Goal: Task Accomplishment & Management: Use online tool/utility

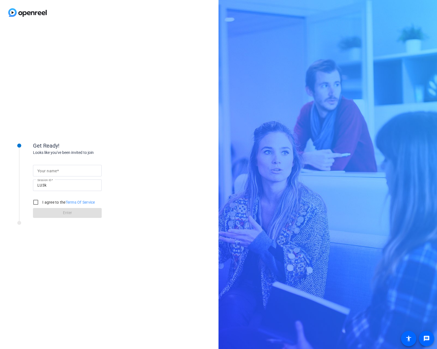
click at [55, 169] on mat-label "Your name" at bounding box center [47, 171] width 20 height 4
click at [55, 169] on input "Your name" at bounding box center [67, 171] width 60 height 7
type input "[PERSON_NAME]"
click at [35, 201] on input "I agree to the Terms Of Service" at bounding box center [35, 202] width 11 height 11
checkbox input "true"
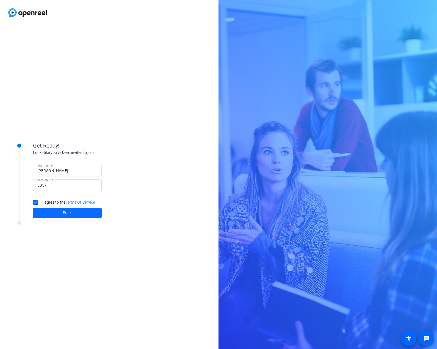
click at [54, 214] on span at bounding box center [67, 213] width 69 height 13
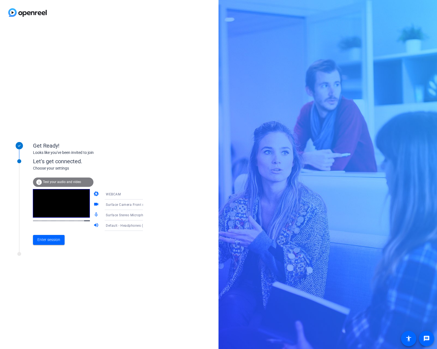
click at [57, 183] on span "Test your audio and video" at bounding box center [62, 182] width 38 height 4
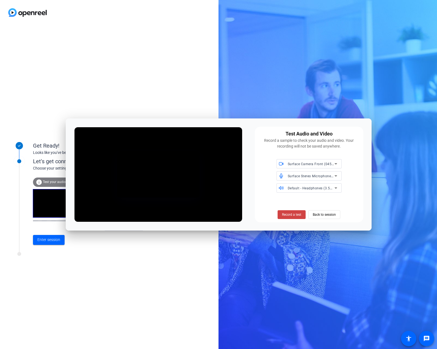
drag, startPoint x: 145, startPoint y: 123, endPoint x: -11, endPoint y: 25, distance: 184.0
click at [0, 25] on html "Accessibility Screen-Reader Guide, Feedback, and Issue Reporting | New window G…" at bounding box center [218, 174] width 437 height 349
click at [337, 165] on icon at bounding box center [336, 164] width 7 height 7
click at [322, 182] on span "HP Display Camera (0408:5458)" at bounding box center [306, 184] width 51 height 7
click at [195, 193] on icon at bounding box center [192, 190] width 6 height 6
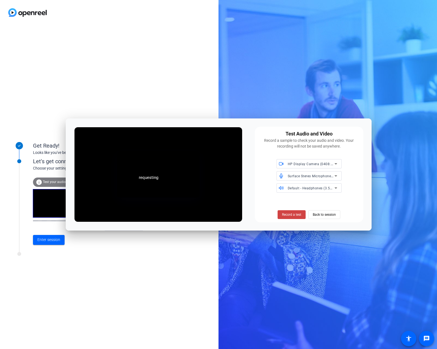
click at [339, 164] on icon at bounding box center [336, 164] width 7 height 7
click at [323, 175] on span "Surface Camera Front (045e:0990)" at bounding box center [308, 175] width 55 height 7
click at [335, 163] on icon at bounding box center [336, 164] width 7 height 7
click at [313, 184] on span "HP Display Camera (0408:5458)" at bounding box center [306, 184] width 51 height 7
click at [337, 218] on span at bounding box center [324, 214] width 31 height 13
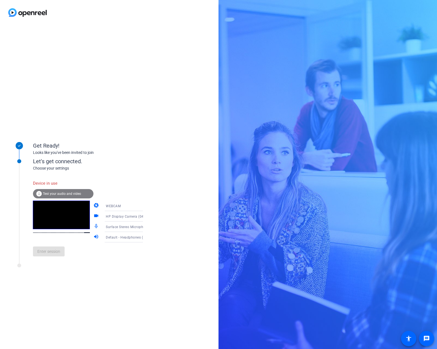
click at [145, 206] on icon at bounding box center [148, 206] width 7 height 7
click at [163, 199] on div at bounding box center [218, 174] width 437 height 349
click at [145, 217] on icon at bounding box center [148, 216] width 7 height 7
click at [128, 230] on span "Surface Camera Front (045e:0990)" at bounding box center [119, 230] width 43 height 13
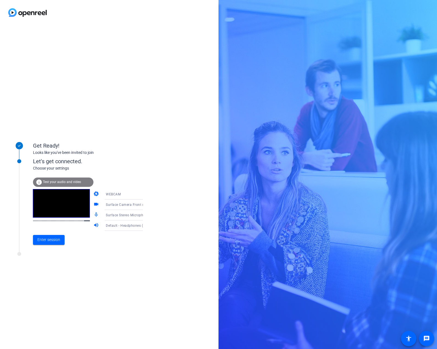
click at [126, 206] on span "Surface Camera Front (045e:0990)" at bounding box center [134, 204] width 56 height 4
click at [124, 233] on span "HP Display Camera (0408:5458)" at bounding box center [119, 236] width 43 height 13
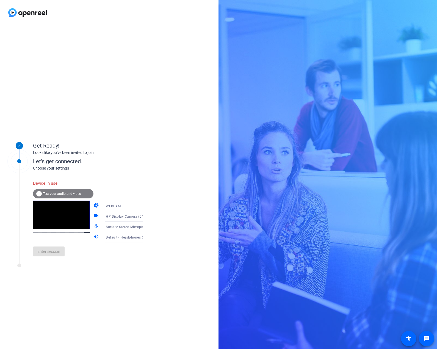
click at [145, 217] on icon at bounding box center [148, 216] width 7 height 7
click at [130, 231] on span "Surface Camera Front (045e:0990)" at bounding box center [119, 230] width 43 height 13
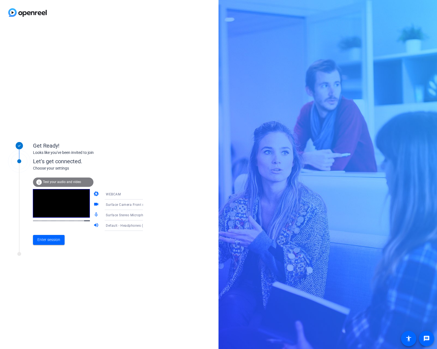
click at [147, 205] on icon at bounding box center [148, 204] width 3 height 1
click at [127, 232] on span "HP Display Camera (0408:5458)" at bounding box center [119, 236] width 43 height 13
click at [64, 181] on span "Test your audio and video" at bounding box center [62, 182] width 38 height 4
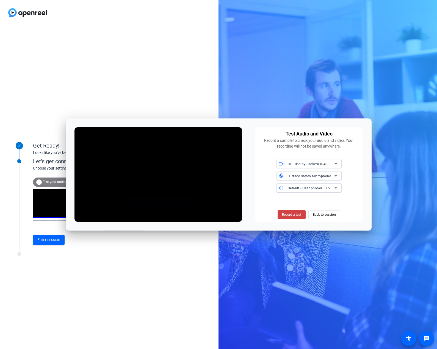
click at [210, 123] on div "Test Audio and Video Record a sample to check your audio and video. Your record…" at bounding box center [219, 175] width 306 height 112
click at [337, 164] on icon at bounding box center [336, 163] width 3 height 1
click at [359, 162] on div at bounding box center [218, 174] width 437 height 349
drag, startPoint x: 212, startPoint y: 124, endPoint x: 202, endPoint y: 99, distance: 27.2
click at [202, 99] on body "Accessibility Screen-Reader Guide, Feedback, and Issue Reporting | New window G…" at bounding box center [218, 174] width 437 height 349
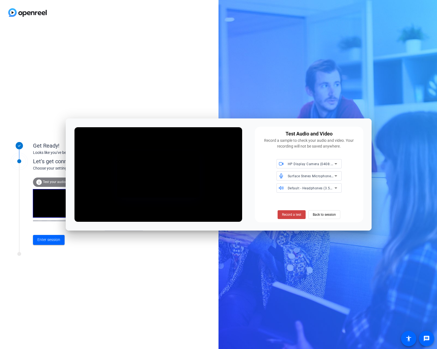
click at [174, 94] on div "Get Ready! Looks like you've been invited to join Let's get connected. Choose y…" at bounding box center [109, 187] width 219 height 324
click at [289, 213] on span "Record a test" at bounding box center [291, 214] width 19 height 5
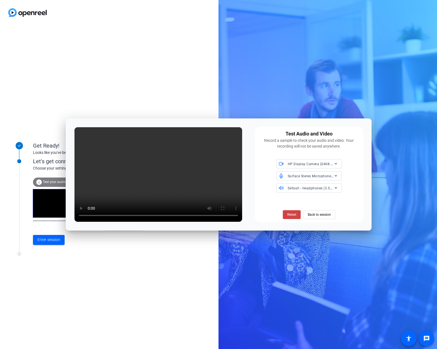
click at [317, 165] on span "HP Display Camera (0408:5458)" at bounding box center [314, 164] width 53 height 4
click at [325, 217] on div at bounding box center [218, 174] width 437 height 349
click at [324, 212] on span "Back to session" at bounding box center [319, 215] width 23 height 10
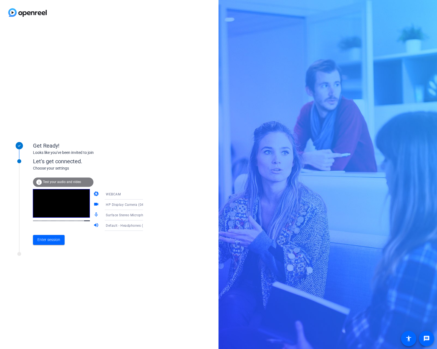
click at [46, 181] on span "Test your audio and video" at bounding box center [62, 182] width 38 height 4
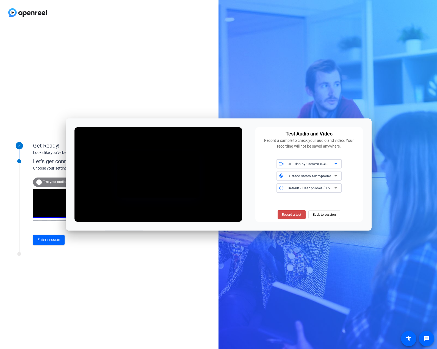
click at [292, 215] on span "Record a test" at bounding box center [291, 214] width 19 height 5
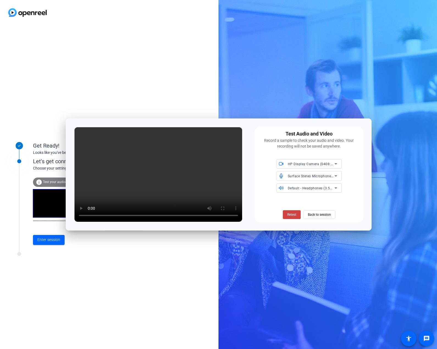
click at [315, 163] on span "HP Display Camera (0408:5458)" at bounding box center [314, 164] width 53 height 4
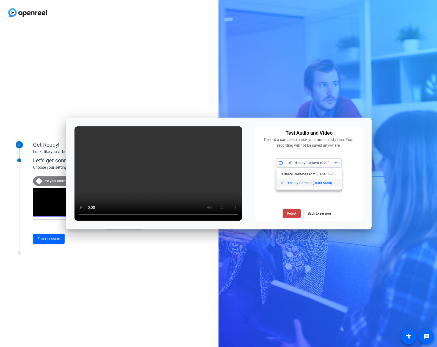
click at [320, 213] on div at bounding box center [218, 173] width 437 height 347
click at [320, 213] on span "Back to session" at bounding box center [319, 214] width 23 height 10
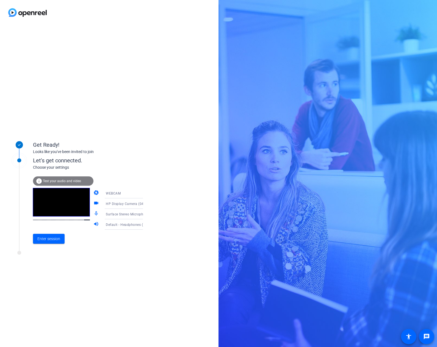
click at [56, 181] on span "Test your audio and video" at bounding box center [62, 181] width 38 height 4
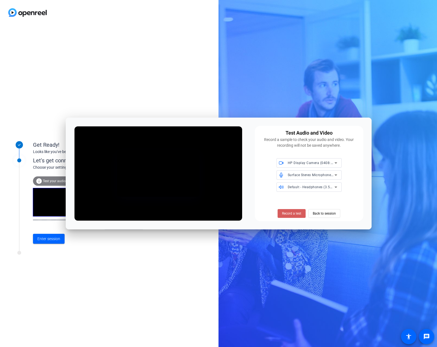
click at [289, 212] on span "Record a test" at bounding box center [291, 213] width 19 height 5
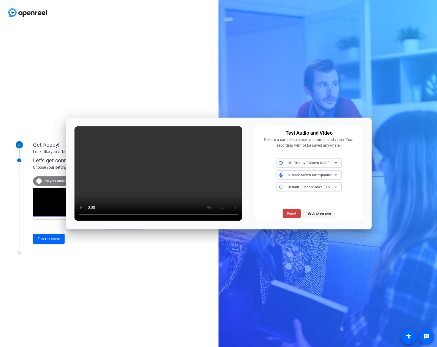
click at [325, 214] on span "Back to session" at bounding box center [319, 214] width 23 height 10
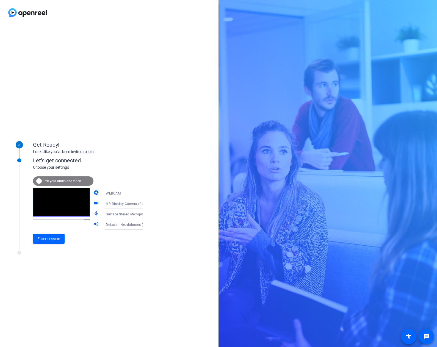
click at [119, 193] on div "WEBCAM" at bounding box center [126, 193] width 41 height 7
click at [113, 215] on mat-option "DESKTOP" at bounding box center [119, 215] width 47 height 11
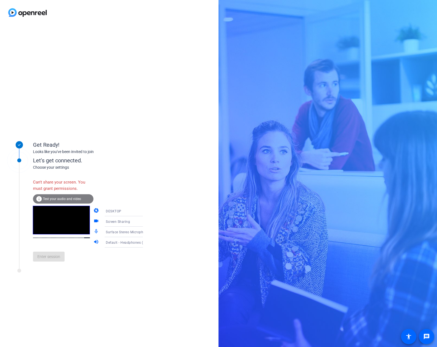
click at [127, 211] on div "DESKTOP" at bounding box center [126, 211] width 41 height 7
click at [123, 220] on mat-option "WEBCAM" at bounding box center [119, 222] width 47 height 11
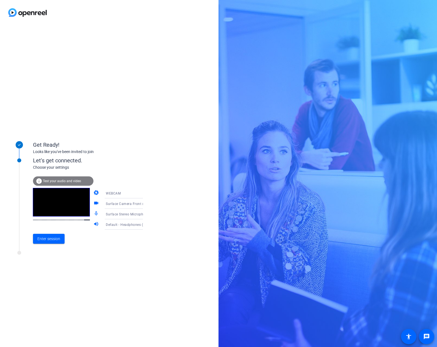
click at [134, 215] on span "Surface Stereo Microphones (Surface High Definition Audio)" at bounding box center [154, 214] width 97 height 4
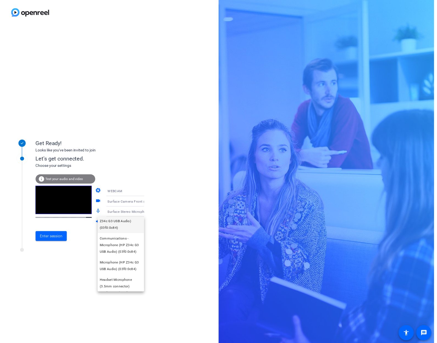
scroll to position [45, 0]
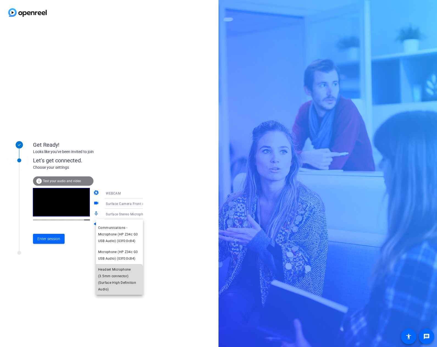
click at [119, 284] on span "Headset Microphone (3.5mm connector) (Surface High Definition Audio)" at bounding box center [119, 280] width 43 height 26
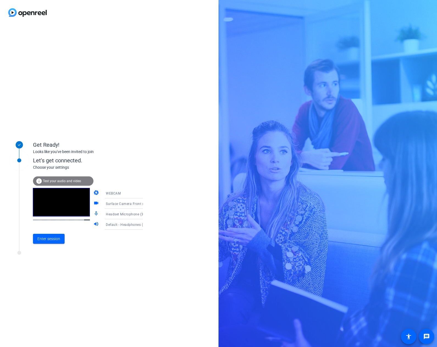
click at [67, 180] on span "Test your audio and video" at bounding box center [62, 181] width 38 height 4
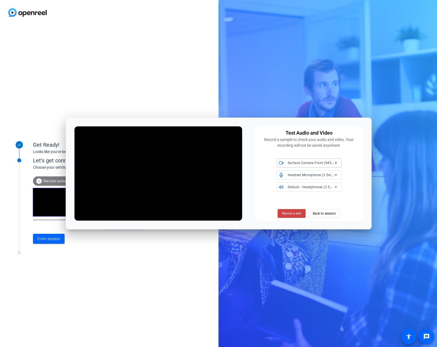
click at [331, 164] on span "Surface Camera Front (045e:0990)" at bounding box center [316, 163] width 56 height 4
click at [325, 182] on span "HP Display Camera (0408:5458)" at bounding box center [306, 183] width 51 height 7
click at [294, 212] on span "Record a test" at bounding box center [291, 213] width 19 height 5
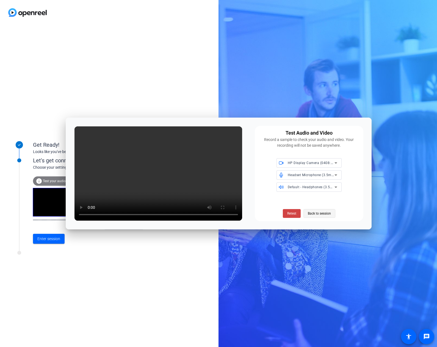
click at [324, 212] on span "Back to session" at bounding box center [319, 214] width 23 height 10
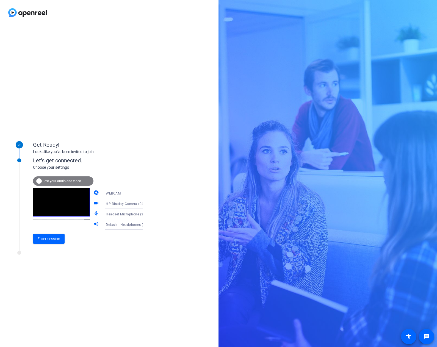
click at [53, 180] on span "Test your audio and video" at bounding box center [62, 181] width 38 height 4
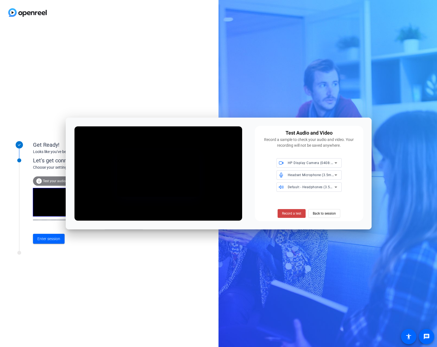
drag, startPoint x: 223, startPoint y: 121, endPoint x: 181, endPoint y: 116, distance: 41.9
click at [182, 116] on body "Accessibility Screen-Reader Guide, Feedback, and Issue Reporting | New window G…" at bounding box center [218, 173] width 437 height 347
click at [158, 87] on div "Get Ready! Looks like you've been invited to join Let's get connected. Choose y…" at bounding box center [109, 186] width 219 height 322
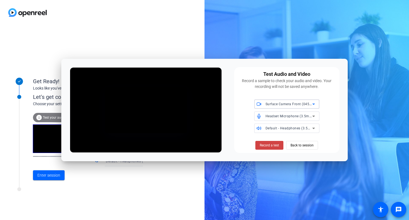
click at [314, 104] on icon at bounding box center [314, 104] width 3 height 1
click at [335, 101] on div at bounding box center [204, 110] width 409 height 220
click at [124, 188] on div at bounding box center [75, 191] width 138 height 7
click at [299, 147] on span "Back to session" at bounding box center [302, 145] width 23 height 10
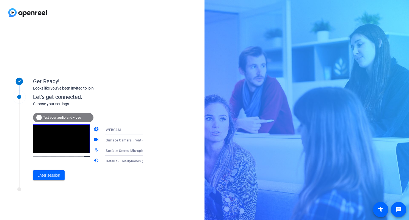
click at [145, 141] on icon at bounding box center [148, 140] width 7 height 7
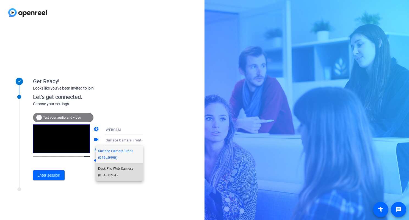
click at [117, 175] on span "Desk Pro Web Camera (05a6:0b04)" at bounding box center [119, 172] width 43 height 13
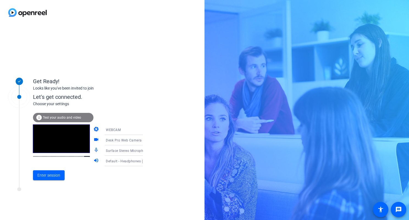
click at [74, 119] on span "Test your audio and video" at bounding box center [62, 118] width 38 height 4
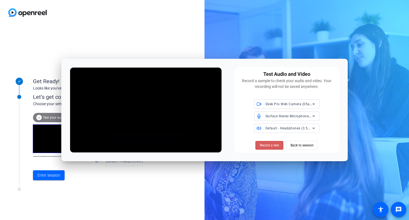
click at [268, 146] on span "Record a test" at bounding box center [269, 145] width 19 height 5
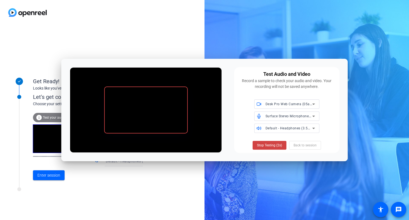
click at [268, 146] on span "Stop Testing (2s)" at bounding box center [269, 145] width 25 height 5
